Goal: Task Accomplishment & Management: Manage account settings

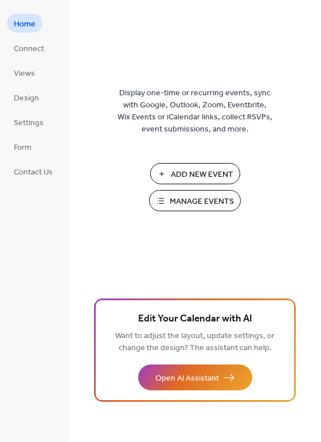
click at [207, 203] on span "Manage Events" at bounding box center [202, 202] width 64 height 12
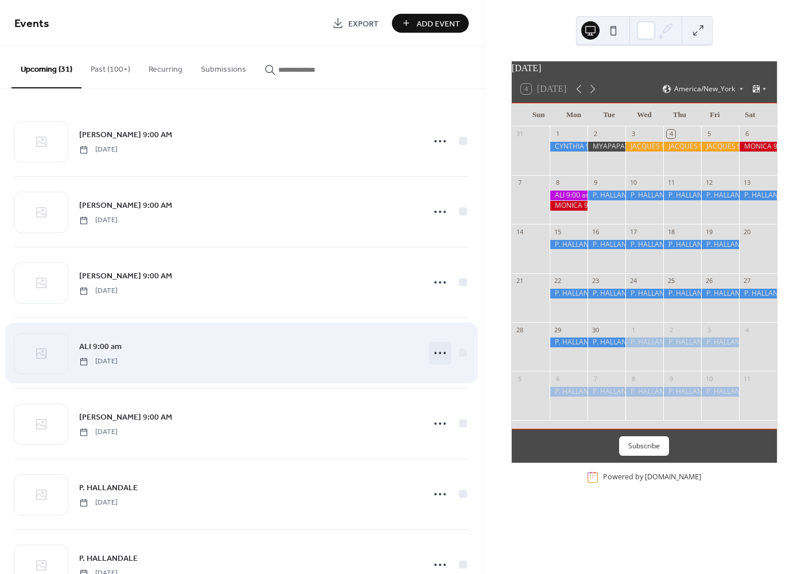
click at [438, 350] on icon at bounding box center [440, 353] width 18 height 18
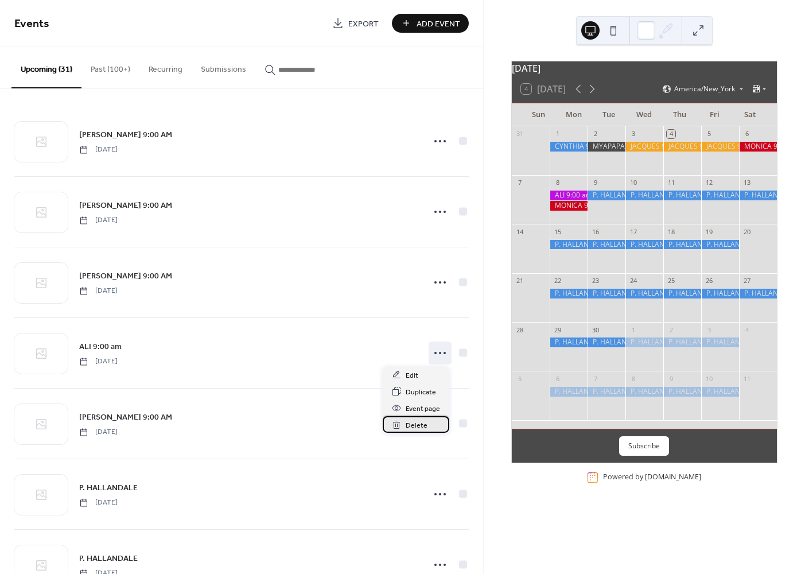
click at [413, 424] on span "Delete" at bounding box center [417, 426] width 22 height 12
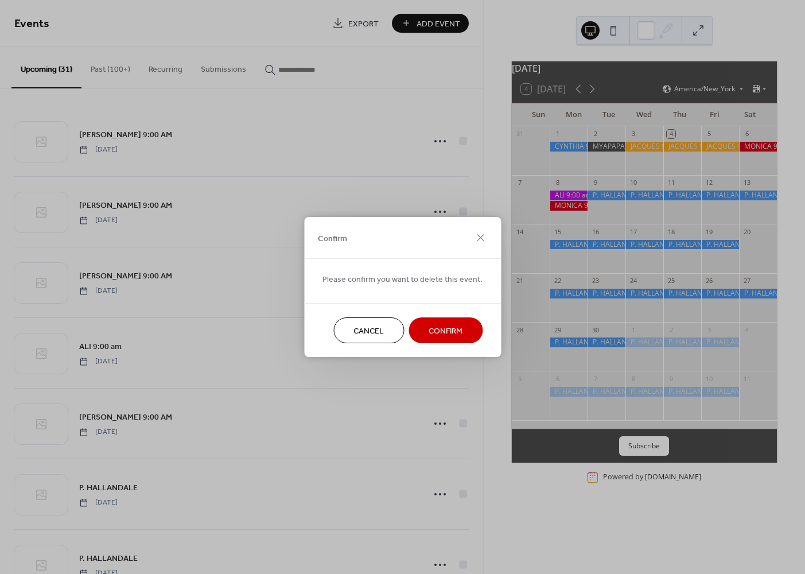
click at [434, 332] on span "Confirm" at bounding box center [446, 331] width 34 height 12
